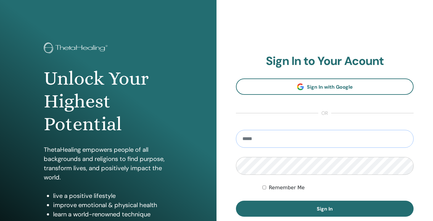
type input "**********"
click at [324, 209] on button "Sign In" at bounding box center [324, 209] width 177 height 16
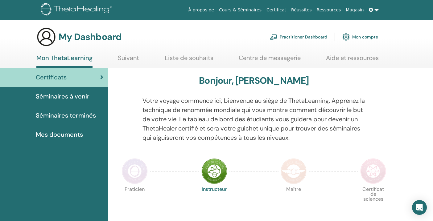
click at [135, 169] on img at bounding box center [135, 171] width 26 height 26
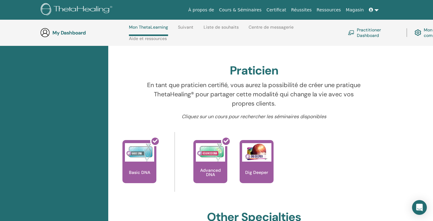
scroll to position [189, 0]
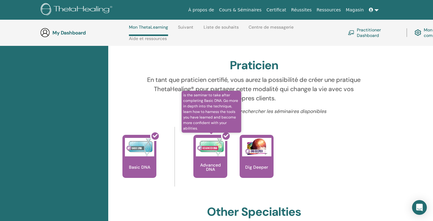
click at [214, 164] on div at bounding box center [214, 158] width 34 height 55
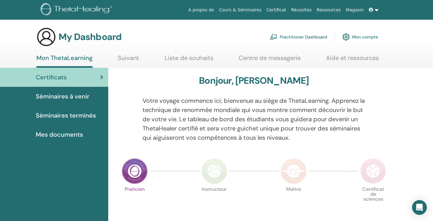
click at [366, 43] on link "Mon compte" at bounding box center [360, 37] width 36 height 14
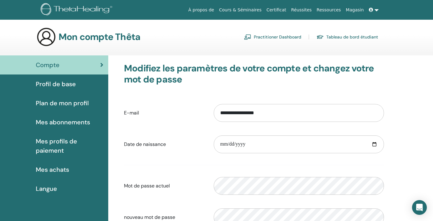
click at [39, 88] on span "Profil de base" at bounding box center [56, 83] width 40 height 9
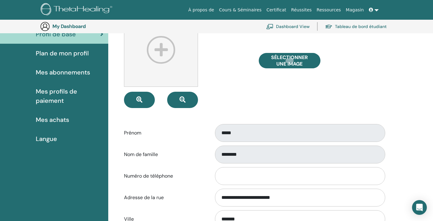
scroll to position [49, 0]
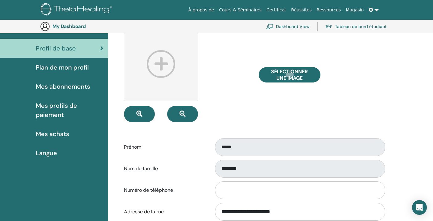
click at [67, 68] on span "Plan de mon profil" at bounding box center [62, 67] width 53 height 9
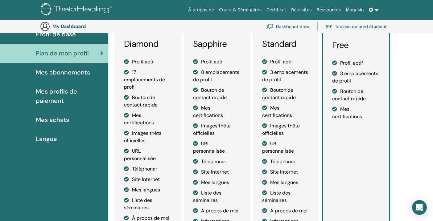
scroll to position [64, 0]
click at [350, 113] on li "Mes certifications" at bounding box center [355, 112] width 47 height 15
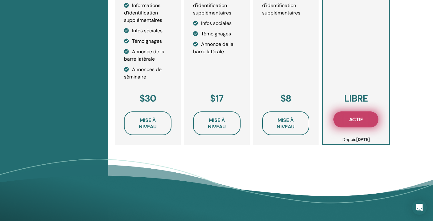
scroll to position [287, 0]
click at [352, 122] on span "Actif" at bounding box center [356, 119] width 14 height 6
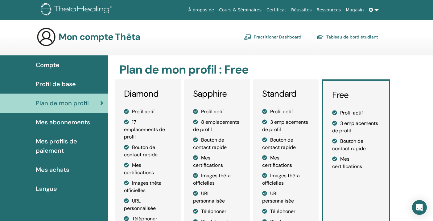
click at [53, 64] on span "Compte" at bounding box center [48, 64] width 24 height 9
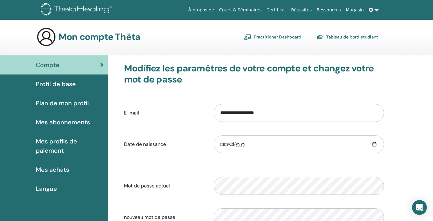
click at [239, 9] on link "Cours & Séminaires" at bounding box center [239, 9] width 47 height 11
click at [279, 10] on link "Certificat" at bounding box center [276, 9] width 25 height 11
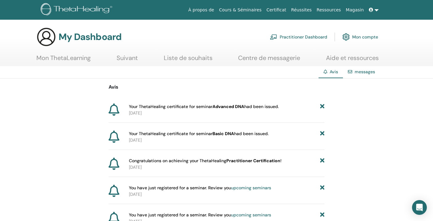
click at [171, 112] on p "2025-08-09" at bounding box center [226, 113] width 195 height 6
click at [173, 106] on span "Your ThetaHealing certificate for seminar Advanced DNA had been issued." at bounding box center [204, 107] width 150 height 6
click at [231, 105] on b "Advanced DNA" at bounding box center [228, 107] width 32 height 6
click at [259, 108] on span "Your ThetaHealing certificate for seminar Advanced DNA had been issued." at bounding box center [204, 107] width 150 height 6
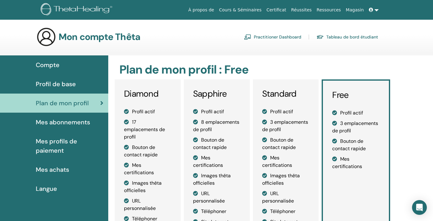
click at [282, 9] on link "Certificat" at bounding box center [276, 9] width 25 height 11
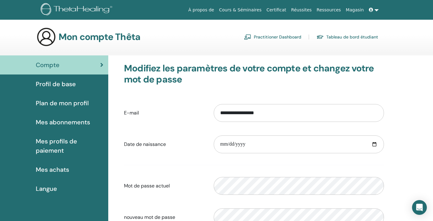
click at [64, 84] on span "Profil de base" at bounding box center [56, 83] width 40 height 9
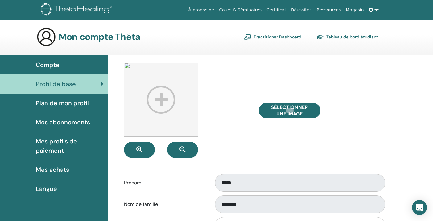
click at [58, 105] on span "Plan de mon profil" at bounding box center [62, 103] width 53 height 9
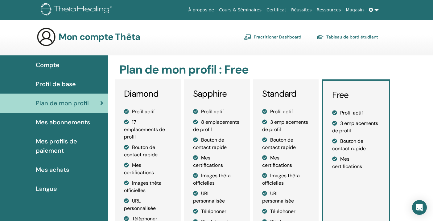
click at [56, 122] on span "Mes abonnements" at bounding box center [63, 122] width 54 height 9
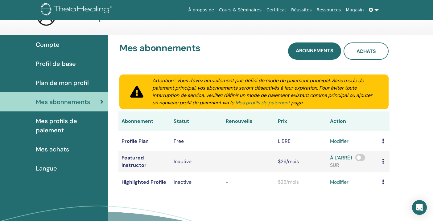
scroll to position [21, 0]
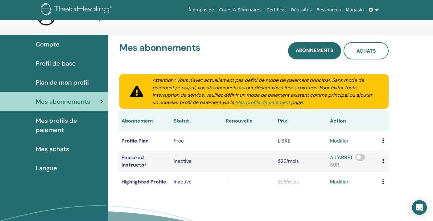
click at [44, 121] on span "Mes profils de paiement" at bounding box center [69, 125] width 67 height 18
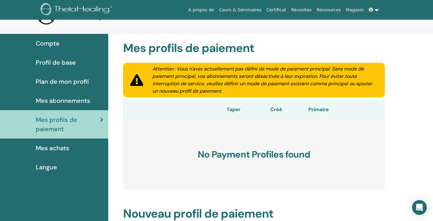
scroll to position [26, 0]
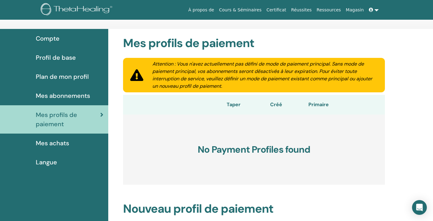
click at [44, 139] on span "Mes achats" at bounding box center [52, 143] width 33 height 9
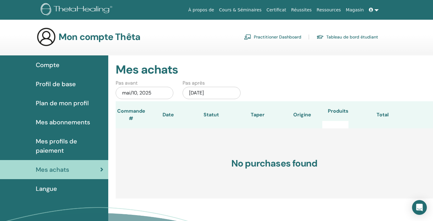
click at [242, 9] on link "Cours & Séminaires" at bounding box center [239, 9] width 47 height 11
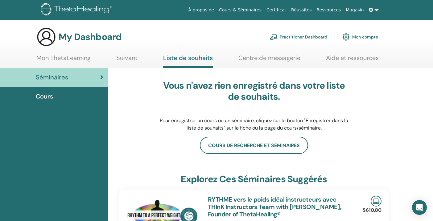
click at [84, 59] on link "Mon ThetaLearning" at bounding box center [63, 60] width 54 height 12
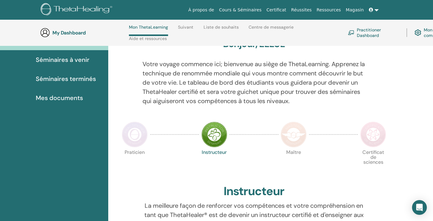
scroll to position [63, 0]
click at [42, 96] on span "Mes documents" at bounding box center [59, 98] width 47 height 9
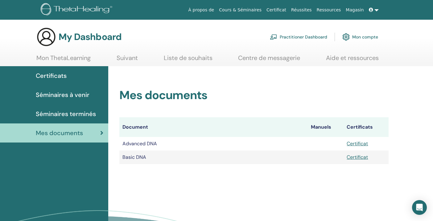
click at [360, 157] on link "Certificat" at bounding box center [356, 157] width 21 height 6
click at [362, 144] on link "Certificat" at bounding box center [356, 144] width 21 height 6
